Goal: Transaction & Acquisition: Purchase product/service

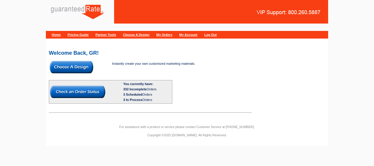
click at [76, 68] on img at bounding box center [72, 67] width 44 height 12
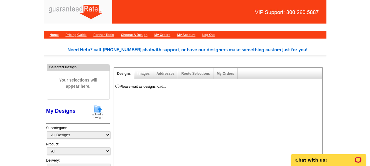
click at [95, 110] on img at bounding box center [97, 111] width 15 height 15
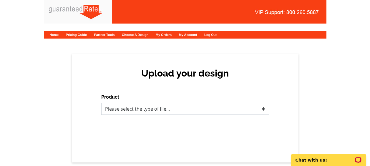
click at [132, 106] on select "Please select the type of file... Postcards Calendars Business Cards Letters an…" at bounding box center [185, 109] width 168 height 12
select select "1"
click at [101, 103] on select "Please select the type of file... Postcards Calendars Business Cards Letters an…" at bounding box center [185, 109] width 168 height 12
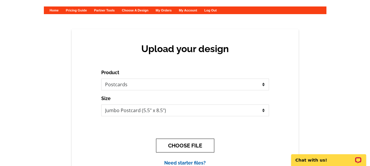
click at [185, 144] on button "CHOOSE FILE" at bounding box center [185, 146] width 58 height 14
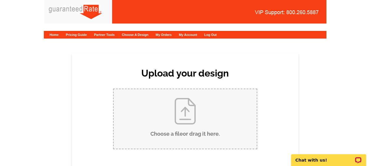
click at [206, 111] on input "Choose a file or drag it here ." at bounding box center [185, 118] width 143 height 59
type input "C:\fakepath\105 Hedgerow Lane Just Sold Draft.pdf"
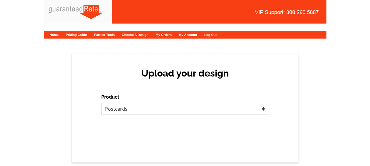
select select "1"
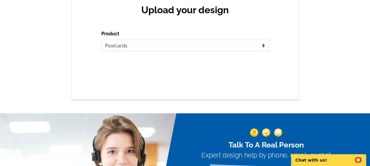
scroll to position [64, 0]
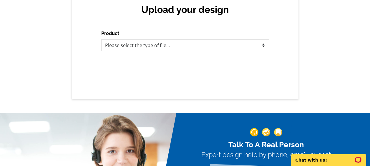
click at [148, 39] on div "Product Please select the type of file... Postcards Calendars Business Cards Le…" at bounding box center [185, 40] width 168 height 21
click at [150, 49] on select "Please select the type of file... Postcards Calendars Business Cards Letters an…" at bounding box center [185, 45] width 168 height 12
select select "1"
click at [101, 39] on select "Please select the type of file... Postcards Calendars Business Cards Letters an…" at bounding box center [185, 45] width 168 height 12
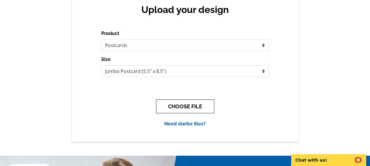
click at [180, 106] on button "CHOOSE FILE" at bounding box center [185, 106] width 58 height 14
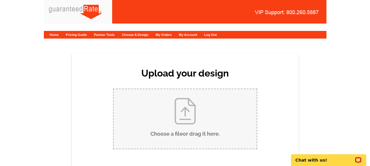
click at [180, 107] on input "Choose a file or drag it here ." at bounding box center [185, 118] width 143 height 59
type input "C:\fakepath\105 Hedgerow Lane Just Sold Draft (1).pdf"
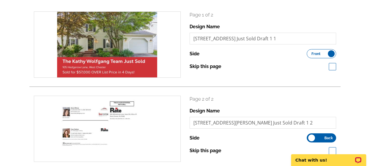
scroll to position [136, 0]
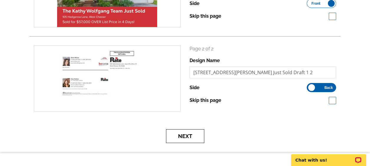
click at [191, 134] on button "Next" at bounding box center [185, 136] width 38 height 14
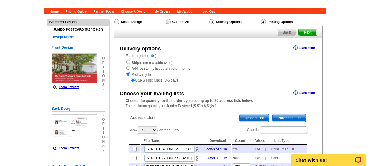
scroll to position [23, 0]
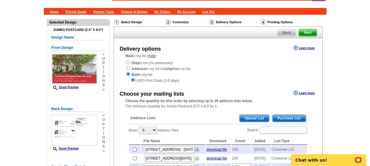
click at [286, 119] on span "Purchase List" at bounding box center [288, 118] width 33 height 7
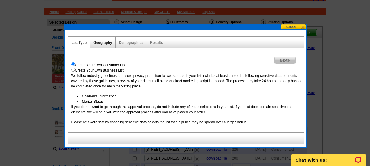
click at [103, 42] on link "Geography" at bounding box center [102, 43] width 19 height 4
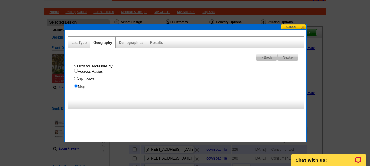
click at [97, 72] on label "Address Radius" at bounding box center [188, 71] width 229 height 5
click at [78, 72] on input "Address Radius" at bounding box center [76, 71] width 4 height 4
radio input "true"
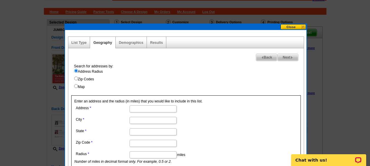
paste input "105 Hedgerow Lane"
type input "105 Hedgerow Lane"
type input "[GEOGRAPHIC_DATA][PERSON_NAME]"
type input "PA"
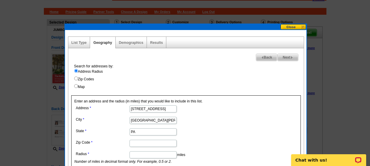
paste input "19380"
type input "19380"
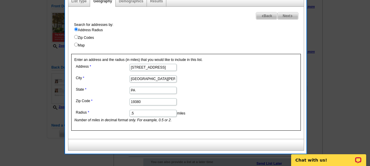
scroll to position [69, 0]
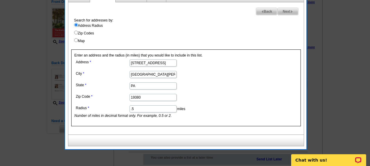
type input ".5"
click at [254, 47] on div "Search for addresses by: Address Radius Zip Codes Map Enter an address and the …" at bounding box center [185, 76] width 235 height 117
click at [284, 11] on span "Next" at bounding box center [287, 11] width 20 height 7
select select
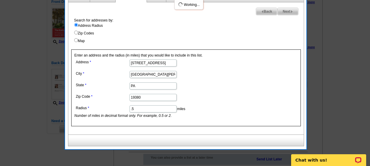
select select
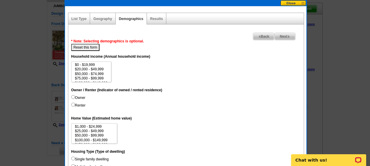
scroll to position [31, 0]
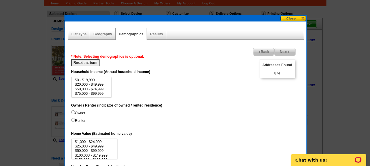
click at [159, 38] on div "Results" at bounding box center [156, 33] width 19 height 11
click at [153, 32] on link "Results" at bounding box center [156, 34] width 13 height 4
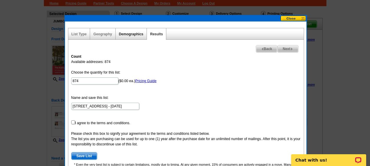
click at [129, 36] on link "Demographics" at bounding box center [131, 34] width 24 height 4
select select
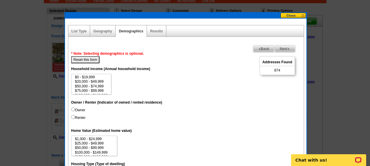
scroll to position [35, 0]
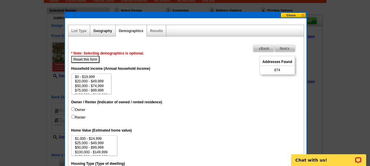
click at [105, 31] on link "Geography" at bounding box center [102, 31] width 19 height 4
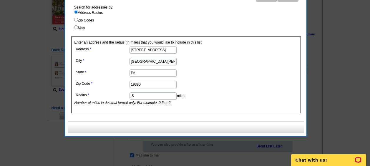
click at [138, 97] on input ".5" at bounding box center [152, 95] width 47 height 7
type input ".2"
click at [202, 106] on div "Enter an address and the radius (in miles) that you would like to include in th…" at bounding box center [185, 74] width 229 height 77
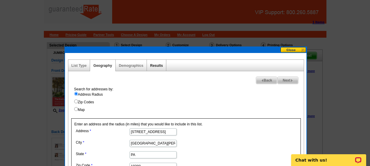
click at [154, 65] on link "Results" at bounding box center [156, 66] width 13 height 4
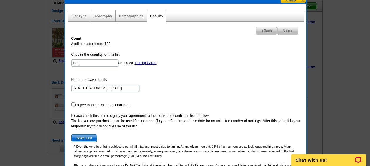
scroll to position [49, 0]
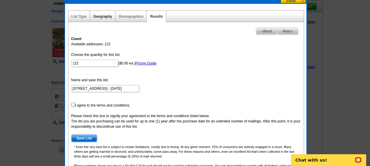
click at [107, 17] on link "Geography" at bounding box center [102, 16] width 19 height 4
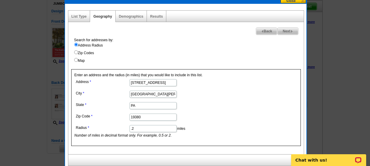
click at [152, 129] on input ".2" at bounding box center [152, 128] width 47 height 7
type input ".25"
click at [289, 30] on span "Next" at bounding box center [287, 31] width 20 height 7
select select
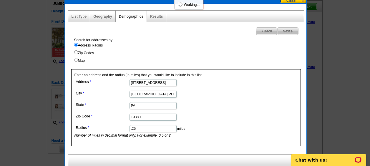
select select
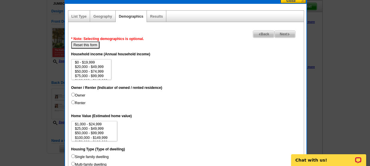
click at [289, 30] on div "Next Back * Note: Selecting demographics is optional. Reset this form Unique Ad…" at bounding box center [186, 159] width 236 height 274
click at [282, 33] on span "Next" at bounding box center [284, 34] width 20 height 7
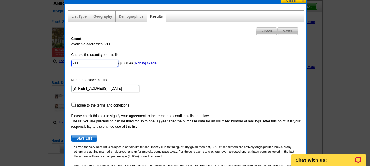
click at [99, 62] on input "211" at bounding box center [94, 63] width 47 height 7
type input "200"
click at [194, 84] on form "Choose the quantity for this list: 200 ($0.00 ea.) Pricing Guide Name and save …" at bounding box center [185, 97] width 229 height 90
click at [73, 106] on input "checkbox" at bounding box center [73, 105] width 4 height 4
checkbox input "true"
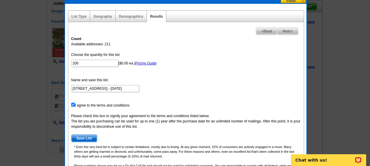
click at [86, 137] on span "Save List" at bounding box center [84, 138] width 26 height 7
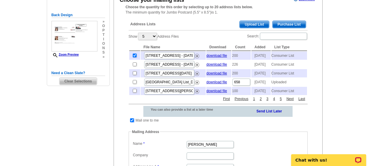
click at [132, 122] on input "checkbox" at bounding box center [132, 120] width 4 height 4
checkbox input "false"
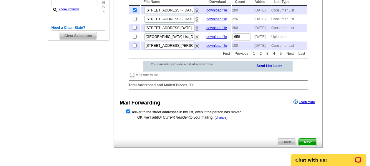
scroll to position [209, 0]
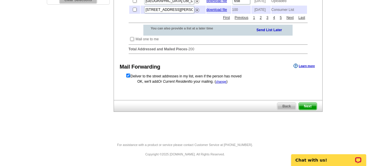
click at [305, 107] on span "Next" at bounding box center [308, 106] width 18 height 7
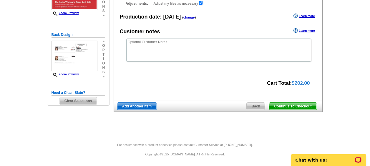
scroll to position [97, 0]
click at [294, 106] on span "Continue To Checkout" at bounding box center [292, 106] width 47 height 7
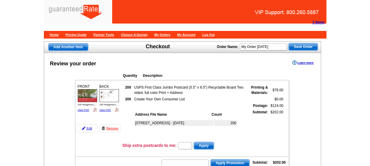
click at [139, 138] on div "[STREET_ADDRESS] - [DATE] 200" at bounding box center [189, 128] width 110 height 21
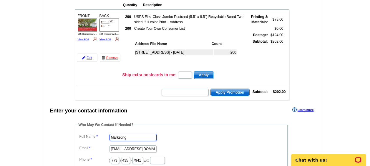
drag, startPoint x: 137, startPoint y: 138, endPoint x: 128, endPoint y: 138, distance: 9.1
click at [128, 138] on input "Marketing" at bounding box center [132, 137] width 47 height 7
type input "Addie Hansen"
click at [143, 152] on input "addie.hanse" at bounding box center [132, 148] width 47 height 7
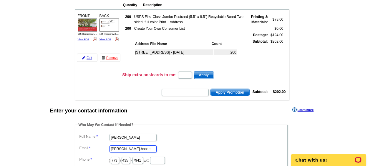
type input "addie.hansen@rate.com"
type input "312"
type input "509"
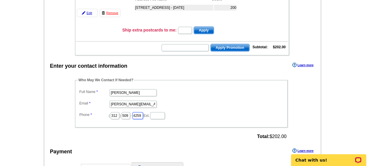
type input "4259"
click at [231, 98] on dl "Full Name Addie Hansen Email addie.hansen@rate.com Phone ( 312 ) 509 - 4259 Ext." at bounding box center [181, 104] width 207 height 32
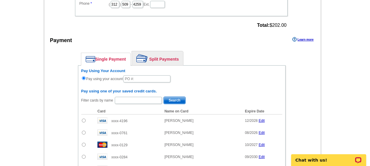
scroll to position [229, 0]
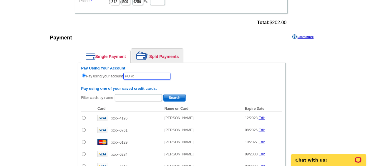
click at [164, 78] on input "text" at bounding box center [146, 76] width 47 height 7
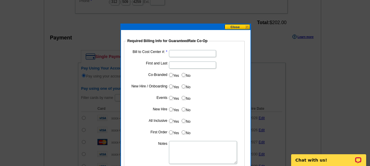
type input "10102025_245_AH"
paste input "1241"
type input "1241"
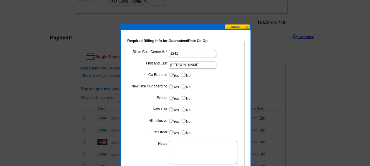
type input "Fran Patton"
click at [183, 76] on input "No" at bounding box center [184, 75] width 4 height 4
radio input "true"
click at [183, 86] on input "No" at bounding box center [184, 86] width 4 height 4
radio input "true"
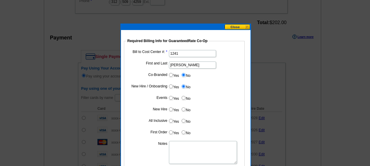
click at [184, 98] on input "No" at bounding box center [184, 98] width 4 height 4
radio input "true"
click at [171, 75] on input "Yes" at bounding box center [171, 75] width 4 height 4
radio input "true"
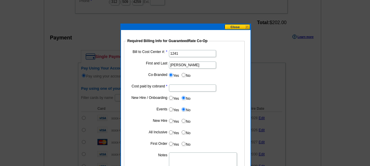
click at [235, 25] on button at bounding box center [237, 27] width 26 height 6
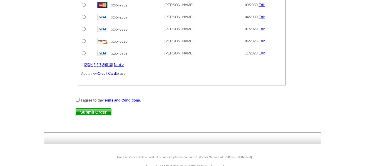
scroll to position [407, 0]
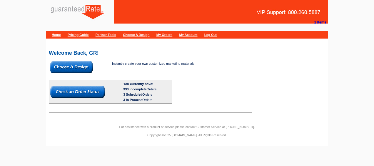
click at [84, 66] on img at bounding box center [72, 67] width 44 height 12
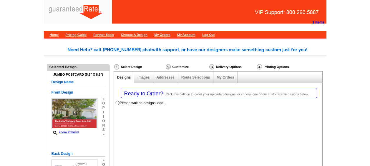
select select "1"
select select "2"
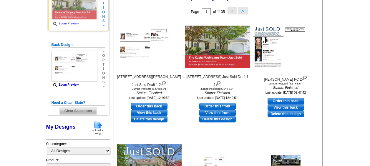
scroll to position [96, 0]
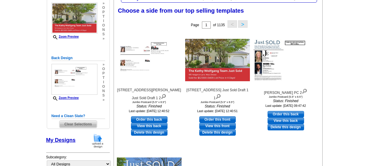
click at [98, 141] on img at bounding box center [97, 140] width 15 height 15
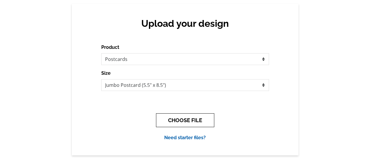
click at [197, 116] on button "CHOOSE FILE" at bounding box center [185, 120] width 58 height 14
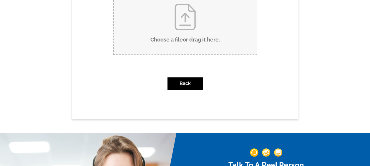
scroll to position [98, 0]
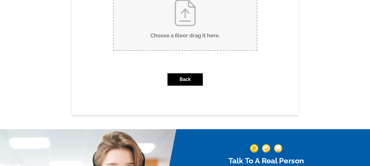
click at [188, 22] on input "Choose a file or drag it here ." at bounding box center [185, 20] width 143 height 59
type input "C:\fakepath\105 Hedgerow Lane Just Sold Draft (1).pdf"
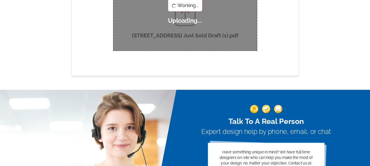
scroll to position [0, 0]
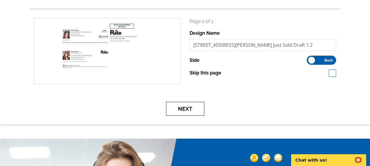
scroll to position [164, 0]
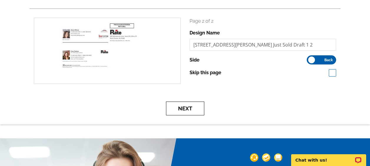
click at [188, 106] on button "Next" at bounding box center [185, 108] width 38 height 14
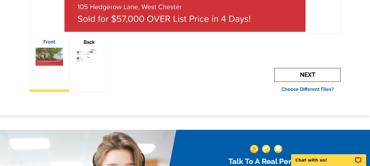
click at [288, 79] on span "Next" at bounding box center [307, 75] width 66 height 14
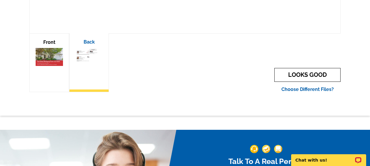
click at [287, 78] on link "LOOKS GOOD" at bounding box center [307, 75] width 66 height 14
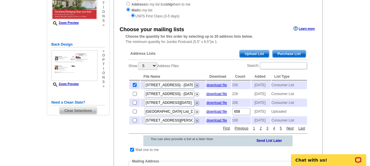
scroll to position [88, 0]
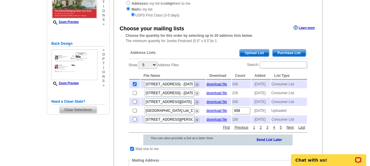
click at [285, 52] on span "Purchase List" at bounding box center [288, 52] width 33 height 7
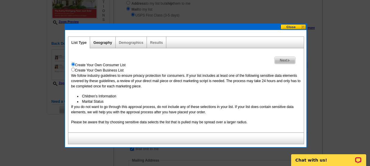
click at [109, 44] on link "Geography" at bounding box center [102, 43] width 19 height 4
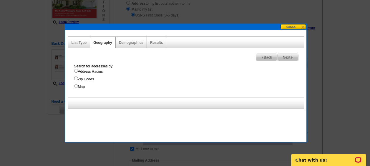
click at [89, 70] on label "Address Radius" at bounding box center [188, 71] width 229 height 5
click at [78, 70] on input "Address Radius" at bounding box center [76, 71] width 4 height 4
radio input "true"
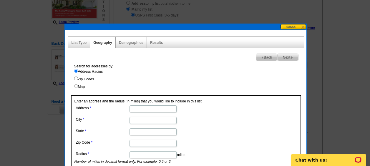
click at [132, 108] on input "Address" at bounding box center [152, 108] width 47 height 7
paste input "[STREET_ADDRESS]"
type input "105 Hedgerow Lane"
type input "West Chester"
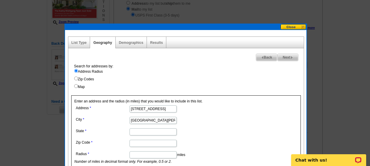
type input "PA"
type input "19380"
type input ".25"
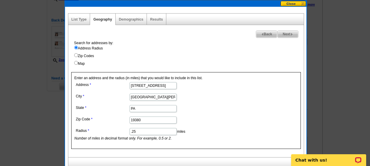
click at [155, 21] on div "Results" at bounding box center [156, 19] width 19 height 11
click at [154, 20] on link "Results" at bounding box center [156, 19] width 13 height 4
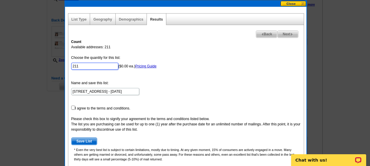
click at [85, 64] on input "211" at bounding box center [94, 66] width 47 height 7
type input "200"
click at [74, 107] on input "checkbox" at bounding box center [73, 108] width 4 height 4
checkbox input "true"
click at [91, 142] on span "Save List" at bounding box center [84, 141] width 26 height 7
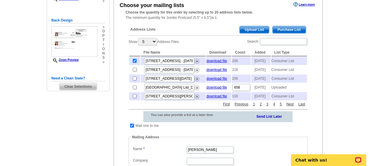
click at [132, 127] on input "checkbox" at bounding box center [132, 126] width 4 height 4
checkbox input "false"
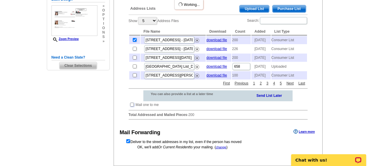
scroll to position [133, 0]
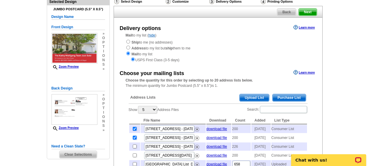
click at [134, 139] on input "checkbox" at bounding box center [135, 138] width 4 height 4
checkbox input "false"
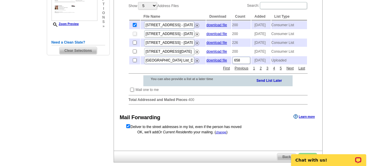
scroll to position [148, 0]
click at [202, 109] on div "Address Lists Purchase List Upload List Show 5 10 25 50 100 Address Files Searc…" at bounding box center [218, 47] width 185 height 124
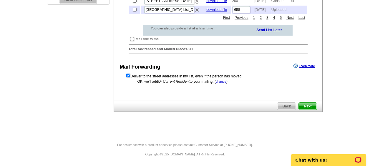
scroll to position [209, 0]
click at [309, 108] on span "Next" at bounding box center [308, 106] width 18 height 7
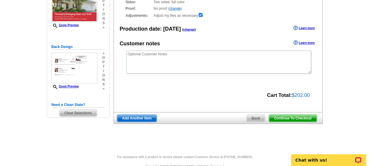
scroll to position [97, 0]
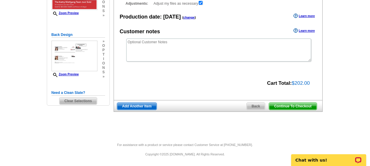
click at [293, 107] on span "Continue To Checkout" at bounding box center [292, 106] width 47 height 7
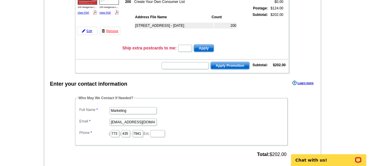
scroll to position [98, 0]
click at [200, 111] on dd "Marketing" at bounding box center [181, 109] width 207 height 9
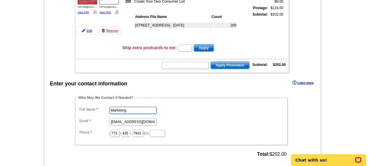
click at [136, 109] on input "Marketing" at bounding box center [132, 110] width 47 height 7
type input "Addie Hansen"
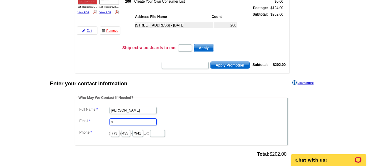
scroll to position [0, 0]
type input "addie.hansen@rate.com"
type input "312"
type input "509"
type input "4259"
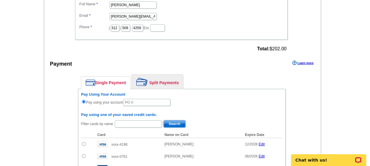
scroll to position [203, 0]
click at [138, 122] on input "text" at bounding box center [138, 123] width 47 height 7
type input "anne wince"
click at [178, 122] on span "Search" at bounding box center [175, 123] width 22 height 7
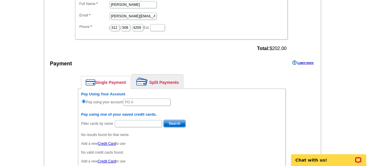
drag, startPoint x: 103, startPoint y: 143, endPoint x: 97, endPoint y: 140, distance: 7.0
click at [97, 140] on div "Filter cards by name Search No results found for that name. Add a new Credit Ca…" at bounding box center [181, 141] width 201 height 44
click at [103, 144] on link "Credit Card" at bounding box center [107, 144] width 18 height 4
